Goal: Find specific page/section: Find specific page/section

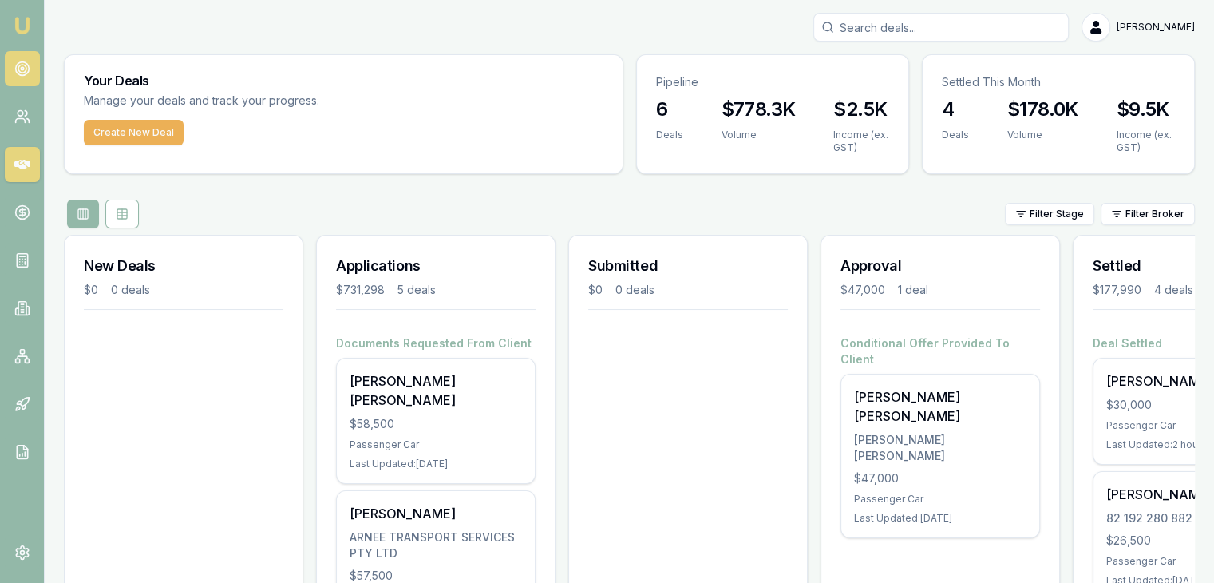
click at [14, 77] on link at bounding box center [22, 68] width 35 height 35
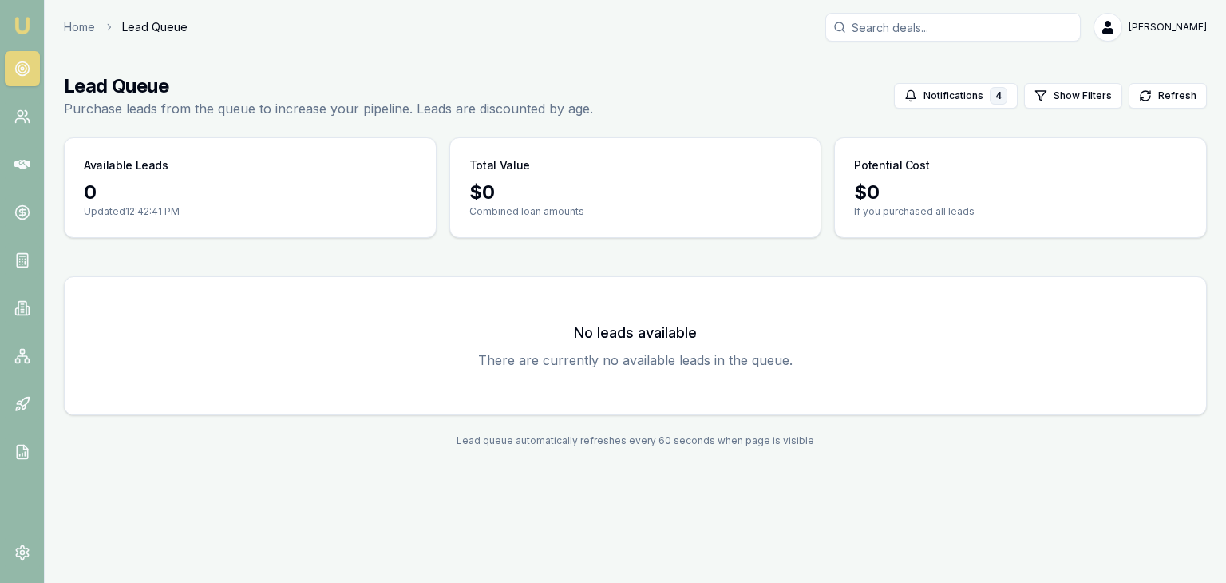
click at [14, 77] on link at bounding box center [22, 68] width 35 height 35
click at [23, 167] on icon at bounding box center [22, 165] width 16 height 10
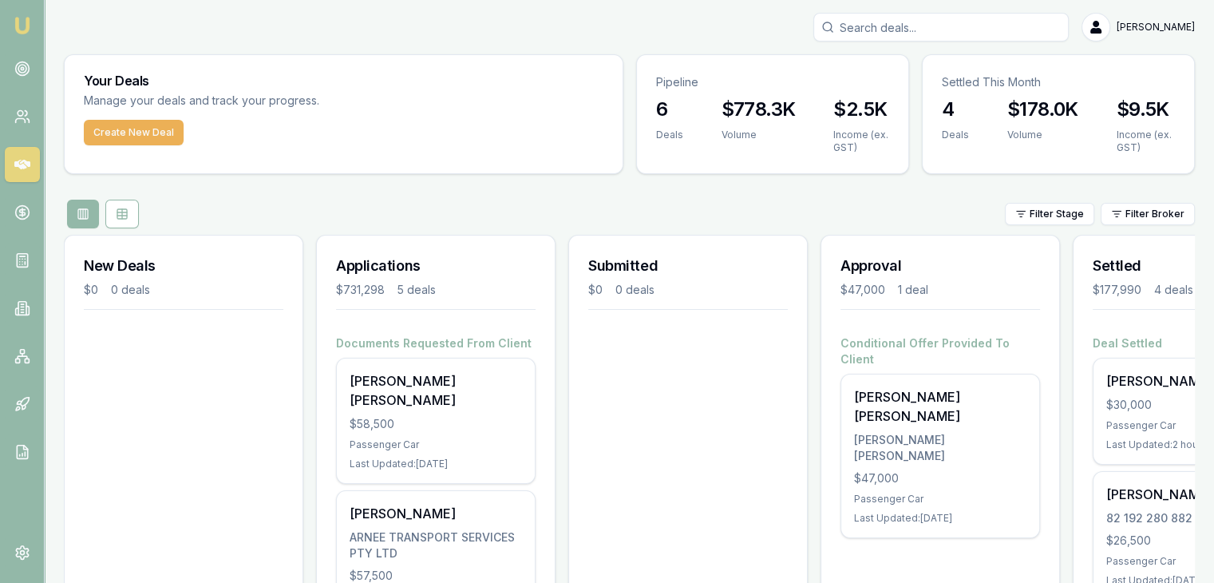
click at [26, 33] on img at bounding box center [22, 25] width 19 height 19
click at [10, 19] on link "Emu Broker" at bounding box center [23, 26] width 26 height 26
click at [24, 30] on img at bounding box center [22, 25] width 19 height 19
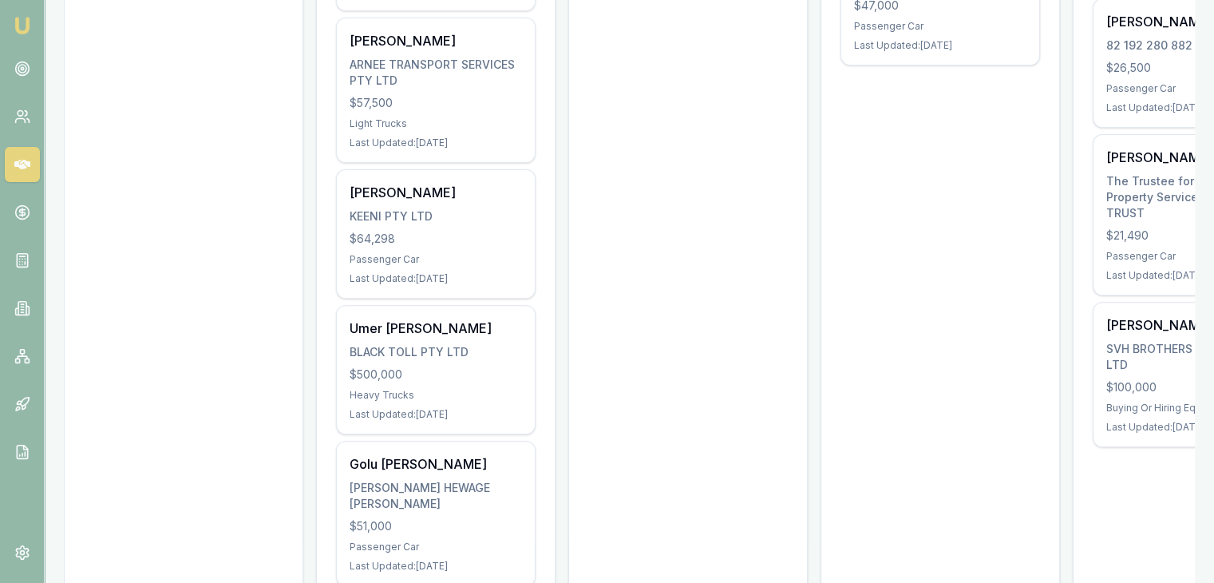
scroll to position [474, 0]
click at [19, 73] on icon at bounding box center [22, 69] width 16 height 16
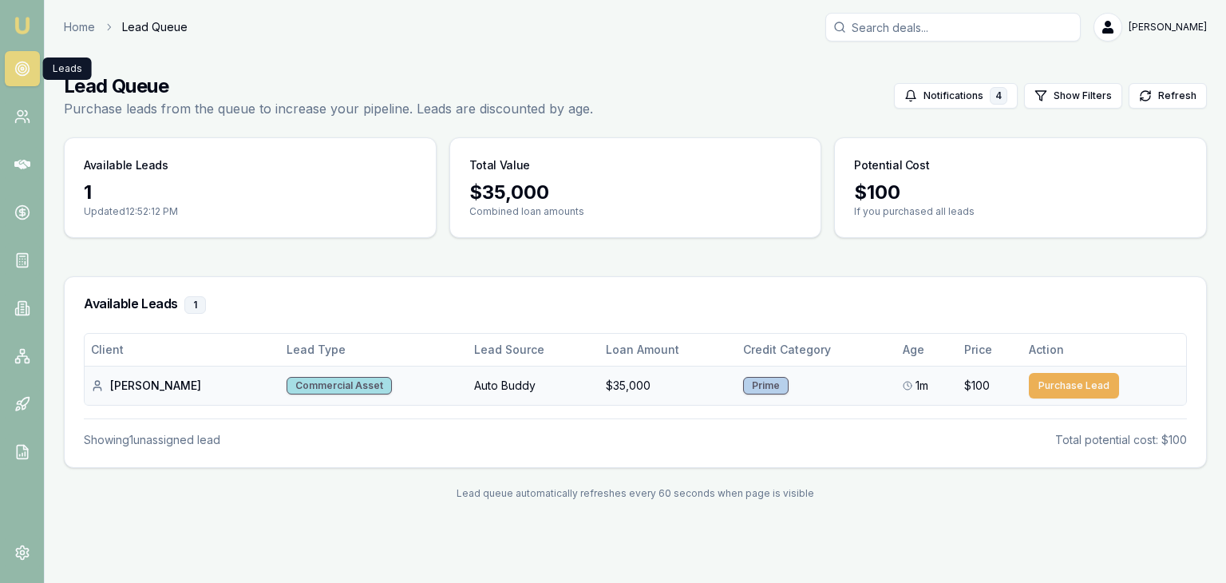
click at [130, 386] on div "[PERSON_NAME]" at bounding box center [182, 386] width 183 height 16
